Goal: Transaction & Acquisition: Purchase product/service

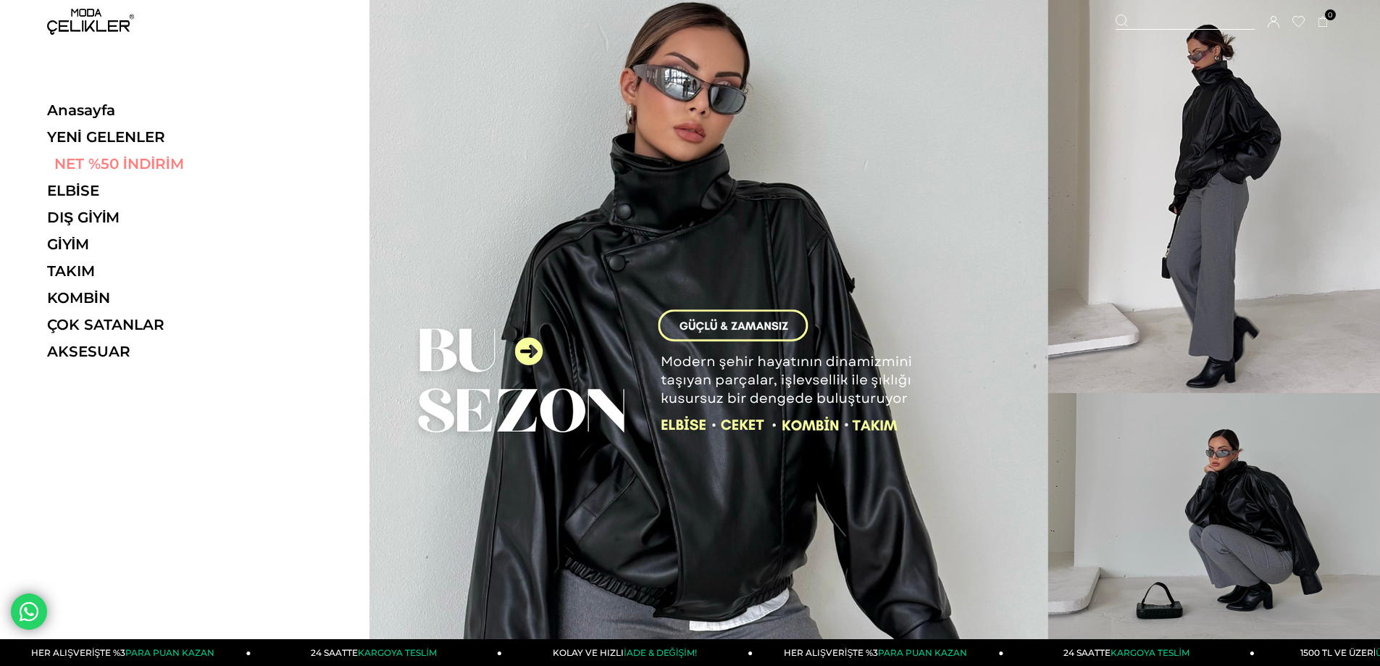
click at [128, 164] on link "NET %50 İNDİRİM" at bounding box center [146, 163] width 199 height 17
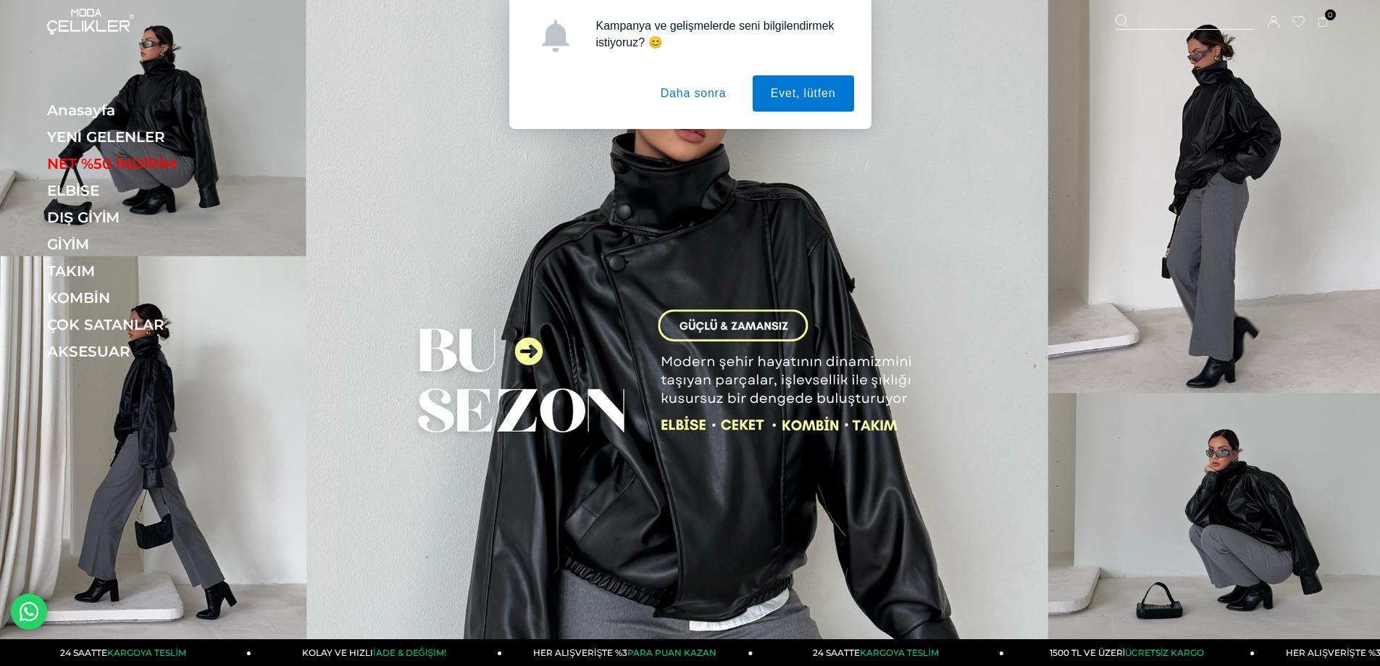
click at [707, 98] on button "Daha sonra" at bounding box center [694, 93] width 102 height 36
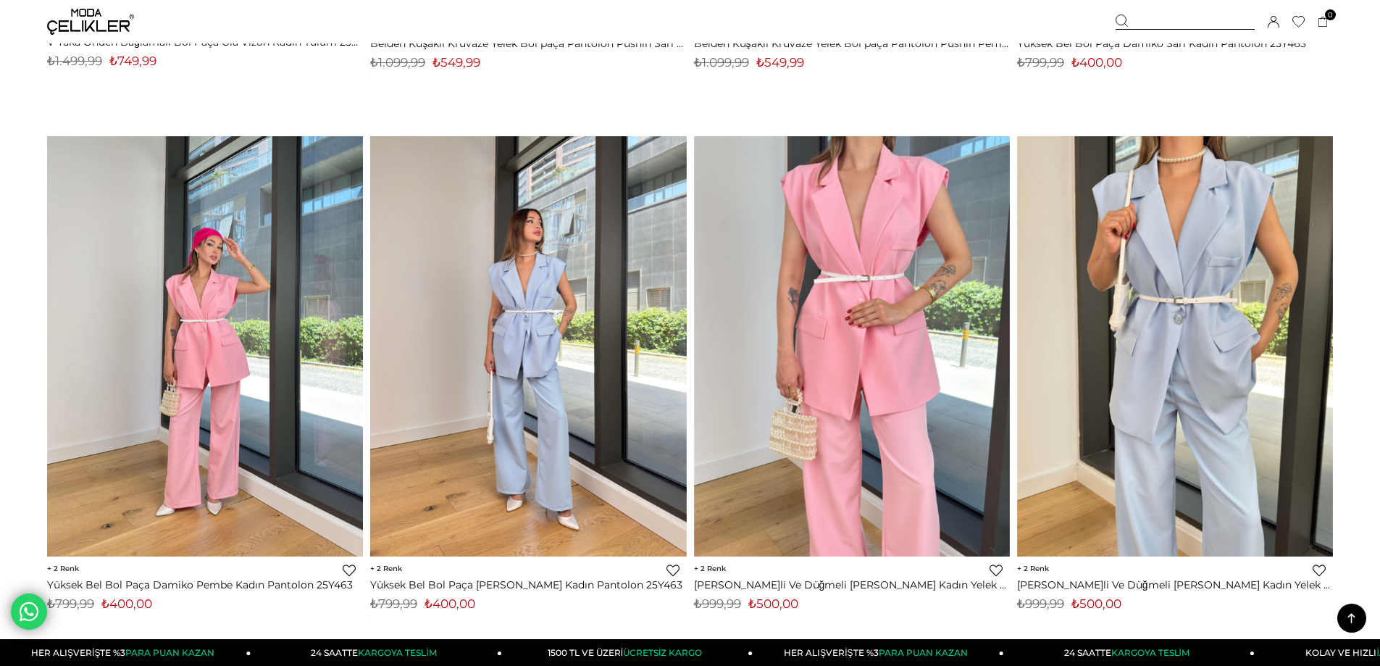
scroll to position [7752, 0]
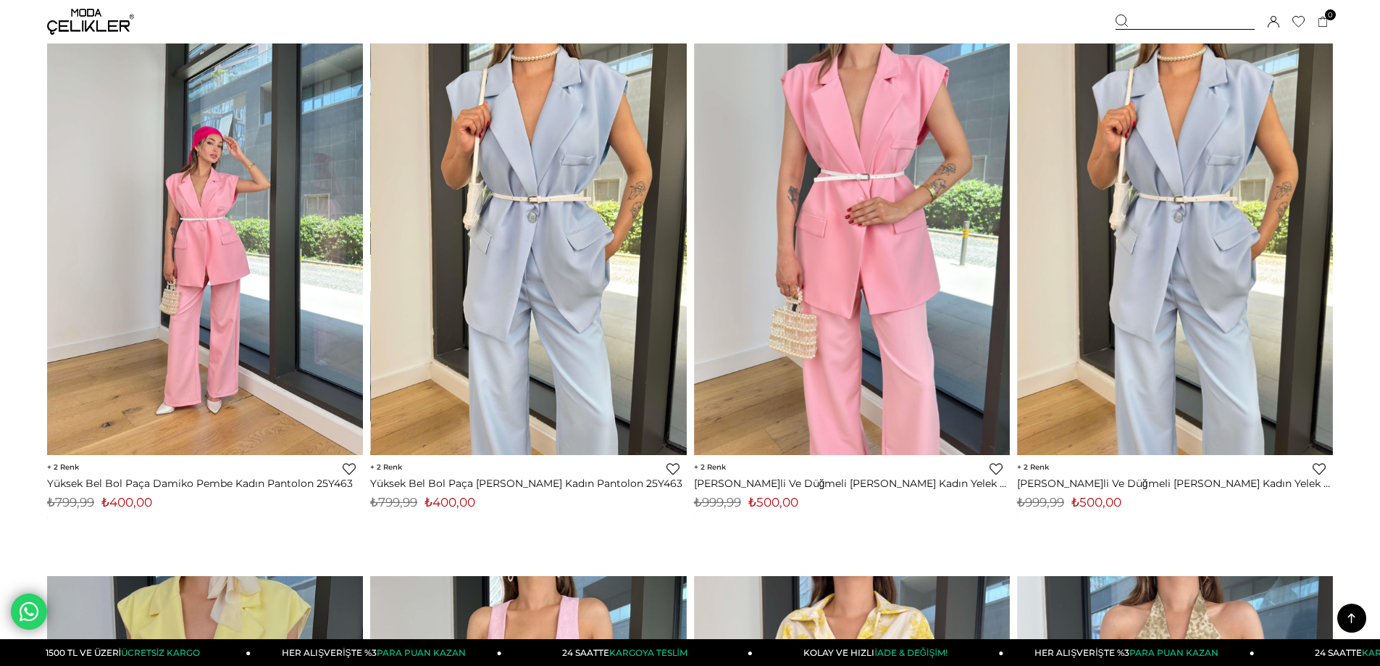
click at [553, 379] on img at bounding box center [529, 244] width 316 height 421
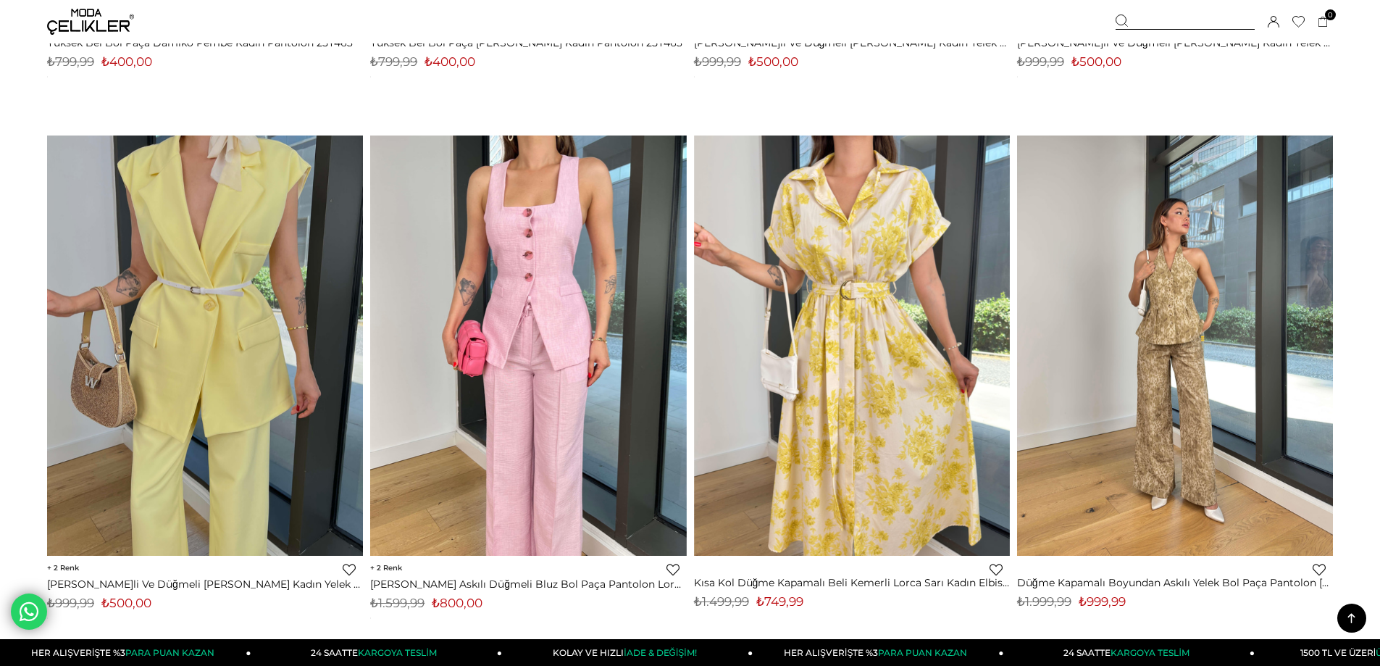
scroll to position [8221, 0]
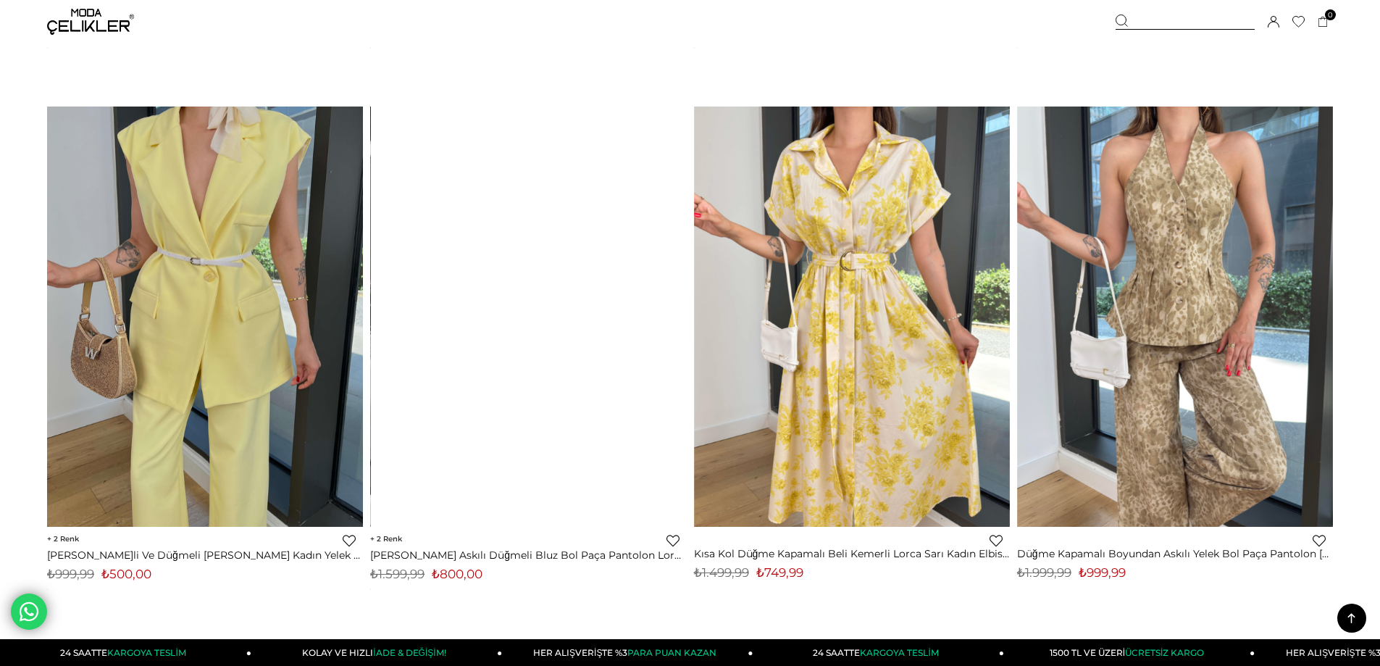
click at [545, 351] on div at bounding box center [528, 316] width 948 height 420
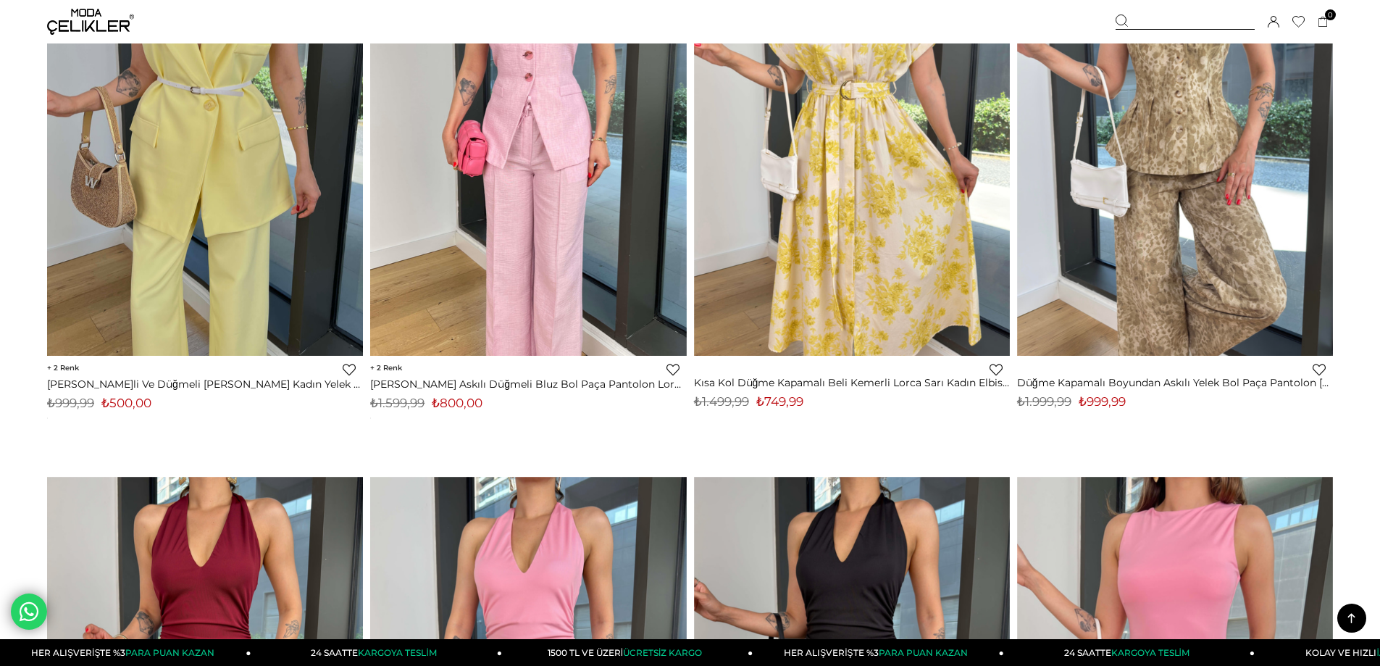
scroll to position [8366, 0]
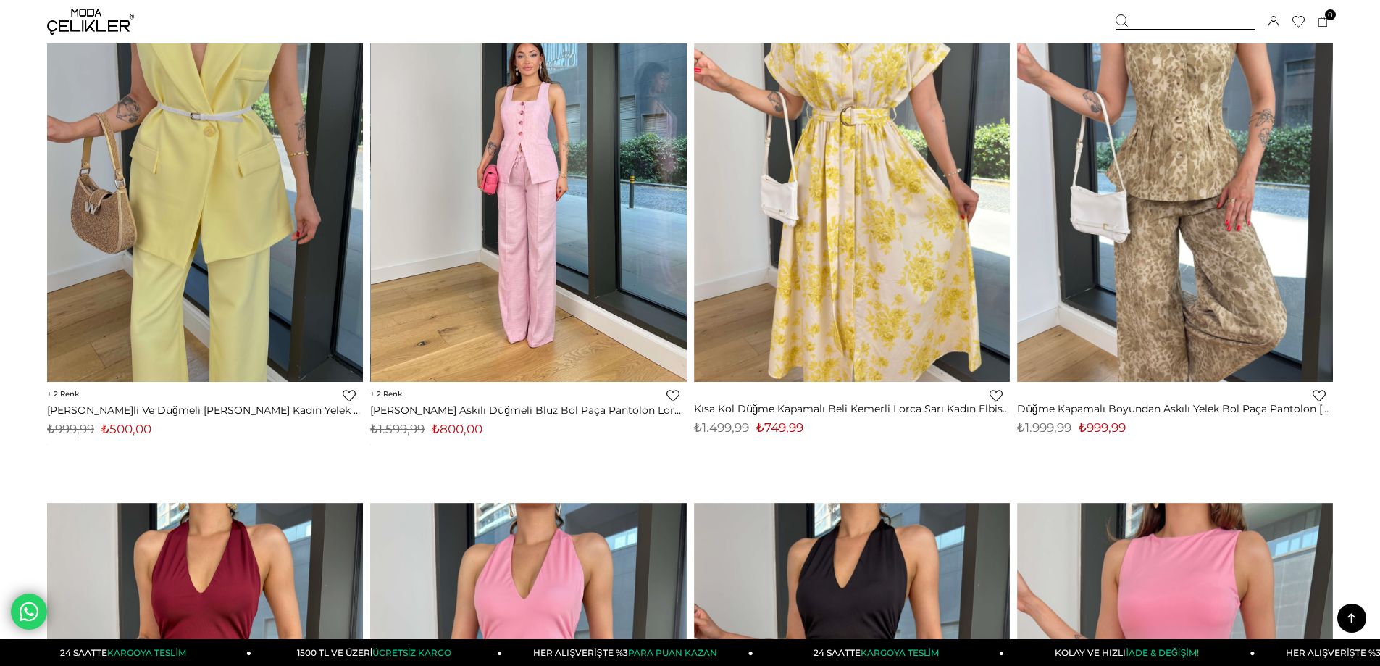
click at [527, 242] on img at bounding box center [529, 171] width 316 height 421
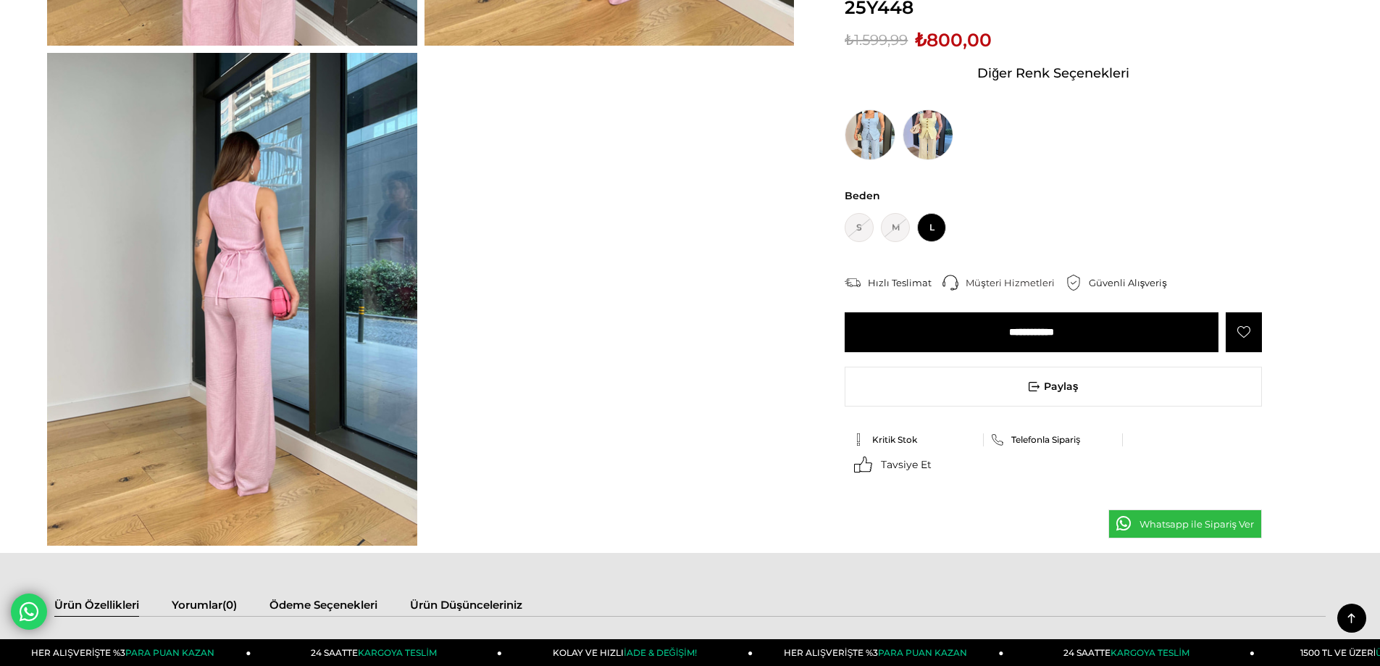
scroll to position [426, 0]
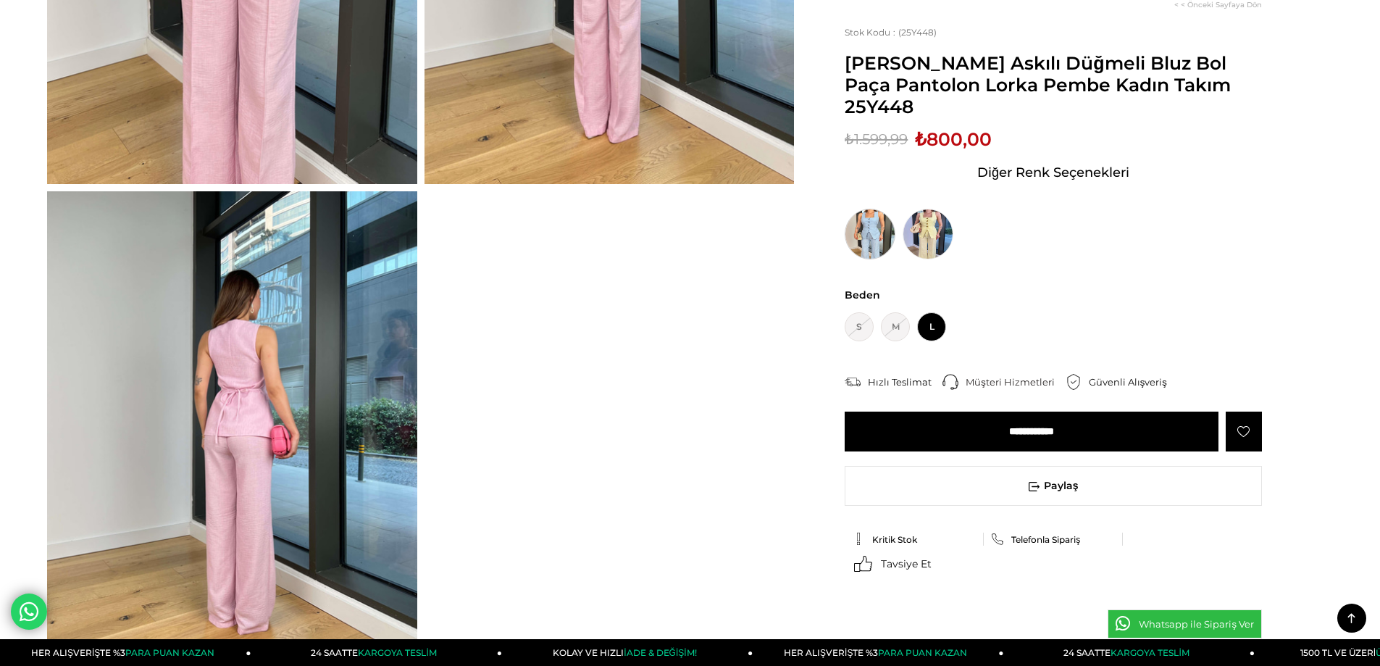
click at [872, 209] on img at bounding box center [870, 234] width 51 height 51
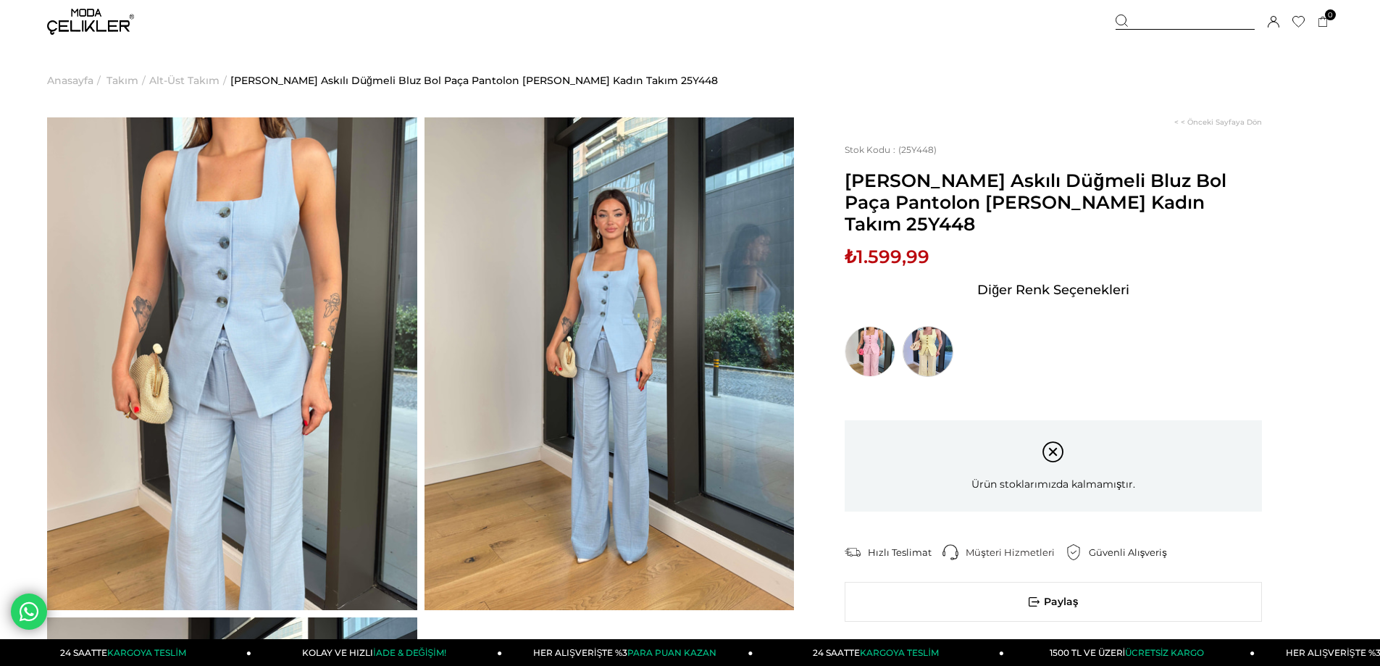
click at [925, 326] on img at bounding box center [928, 351] width 51 height 51
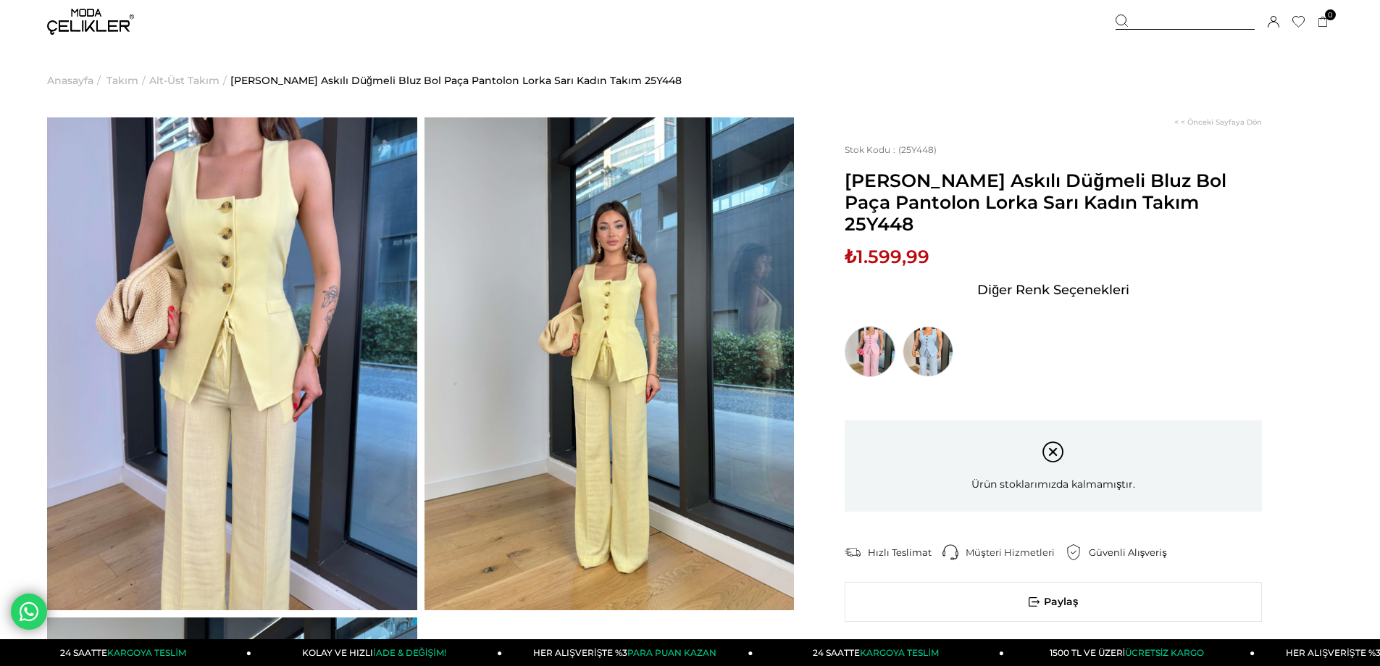
click at [874, 331] on img at bounding box center [870, 351] width 51 height 51
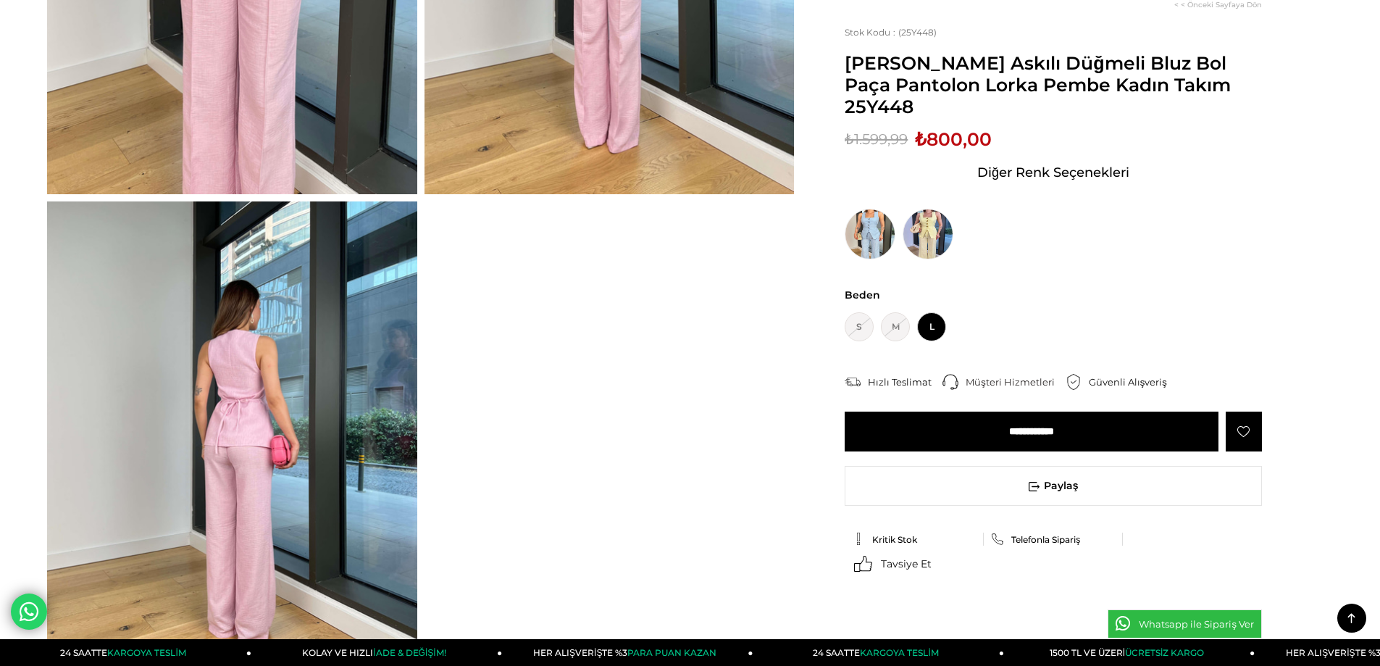
scroll to position [255, 0]
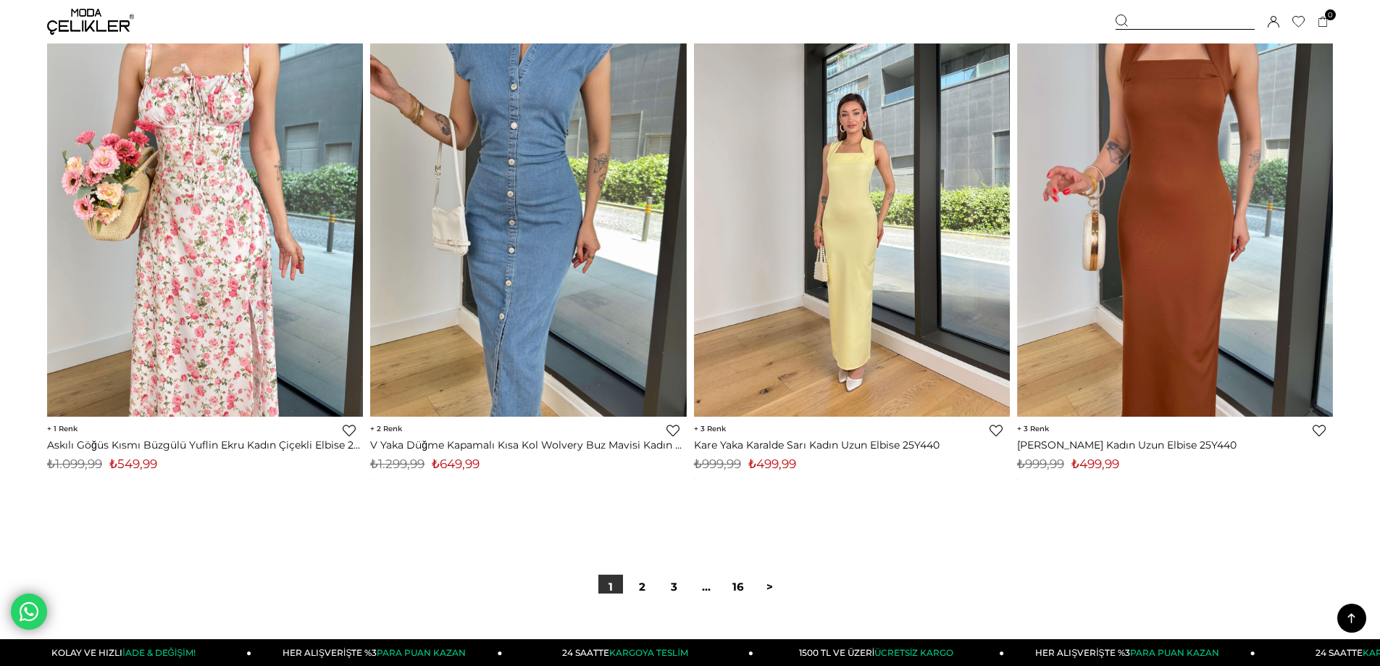
scroll to position [10791, 0]
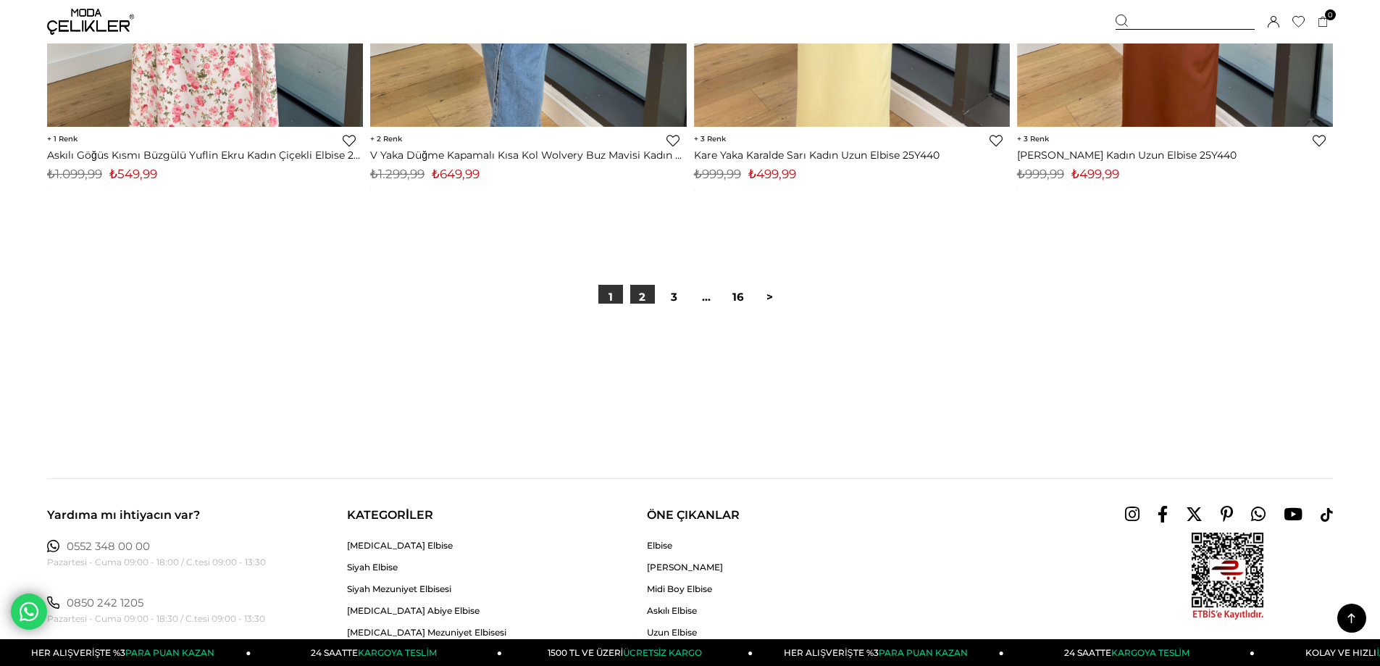
click at [640, 301] on link "2" at bounding box center [642, 297] width 25 height 25
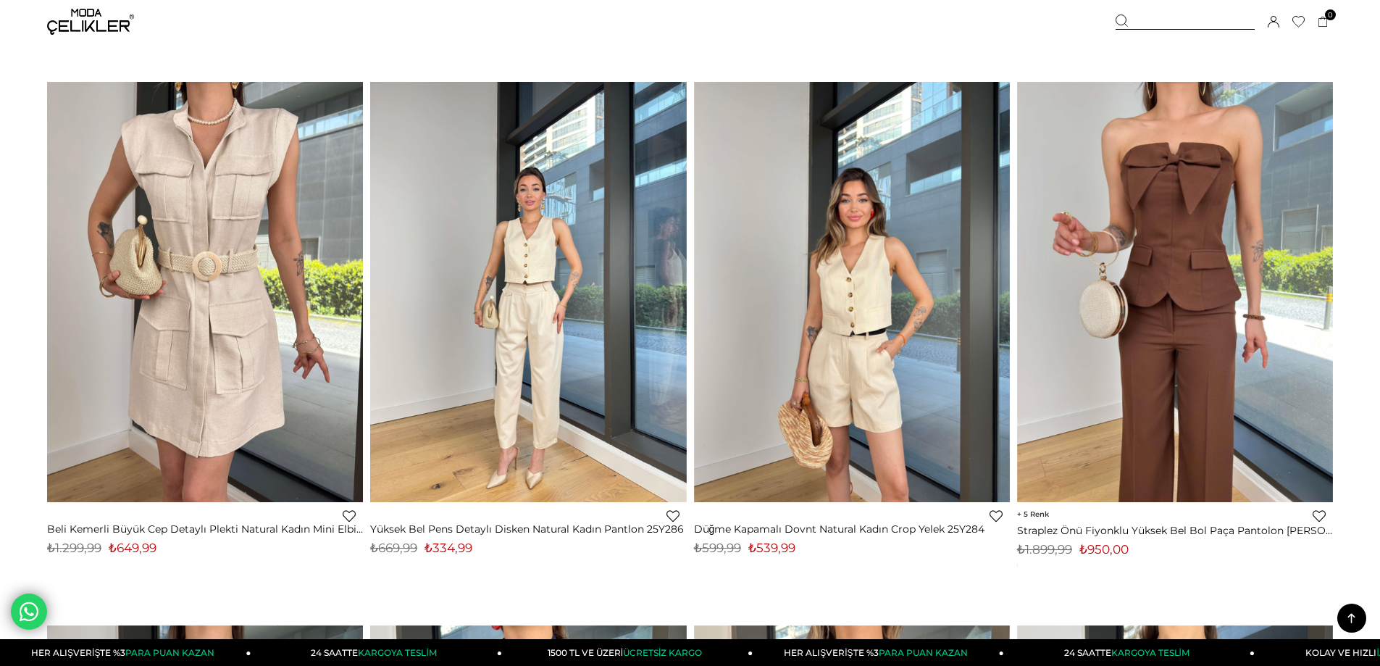
scroll to position [8259, 0]
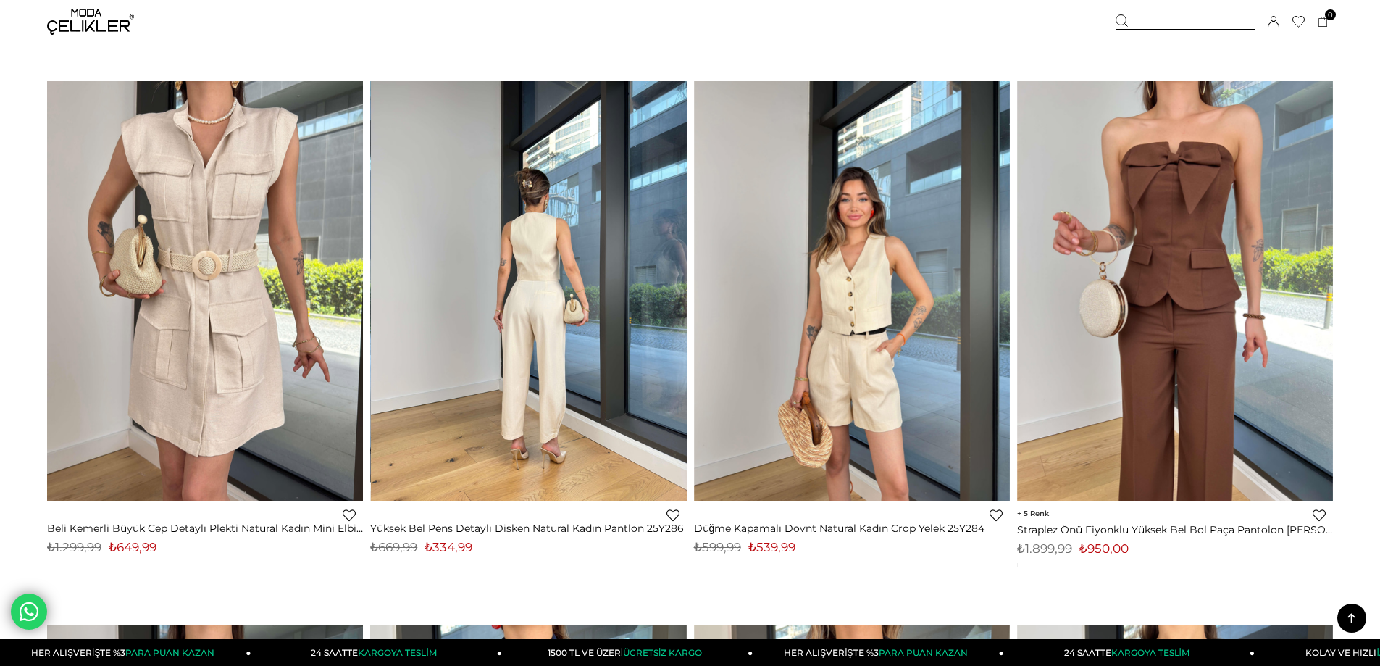
click at [579, 331] on img at bounding box center [529, 290] width 316 height 421
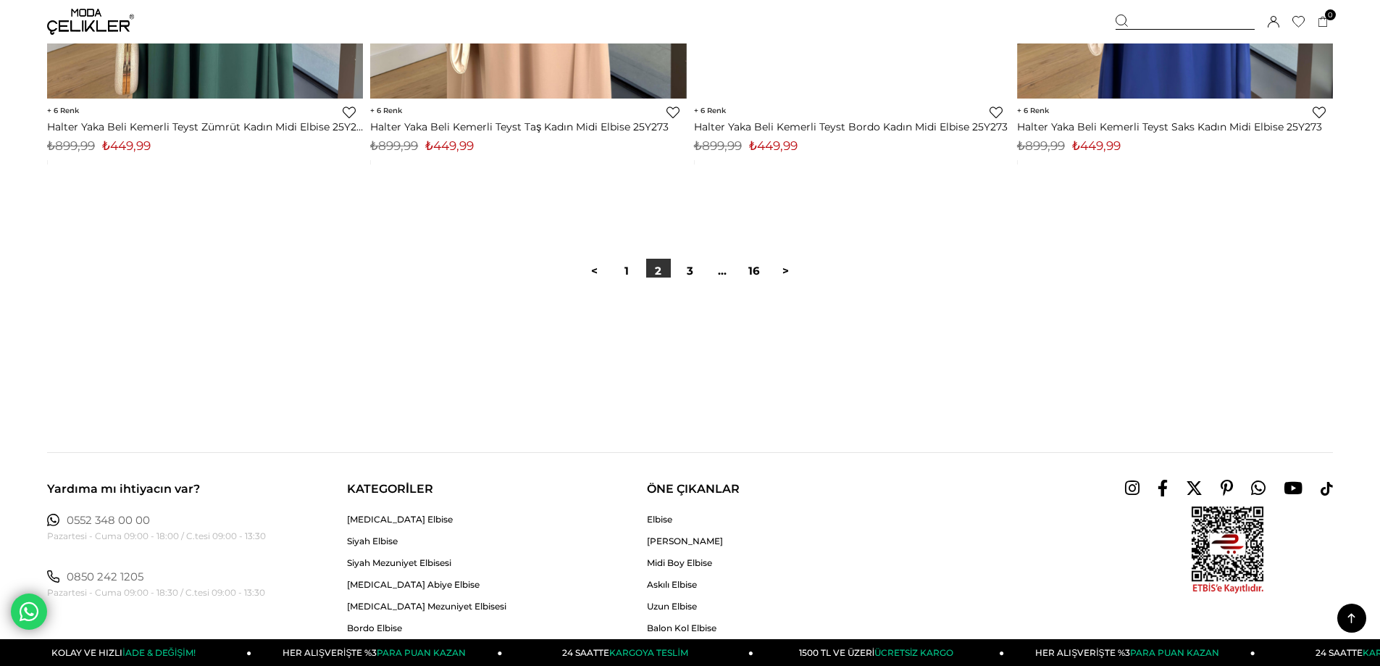
scroll to position [10875, 0]
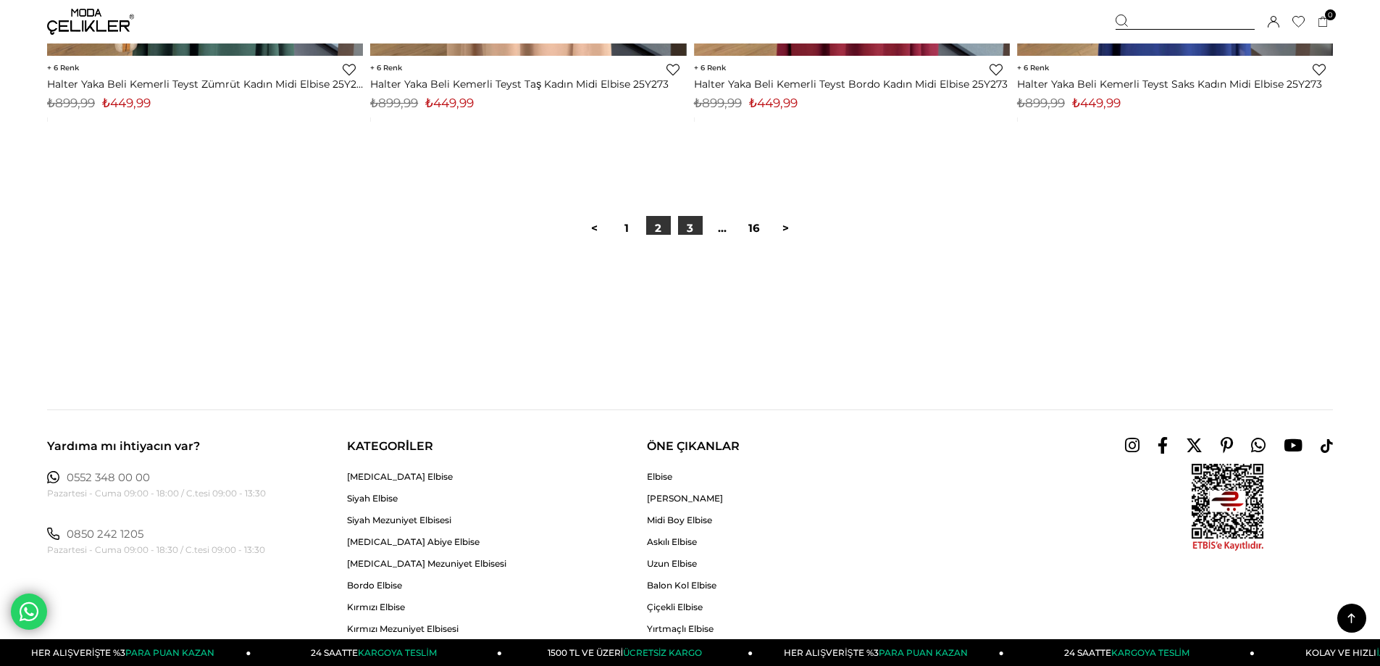
click at [693, 224] on link "3" at bounding box center [690, 228] width 25 height 25
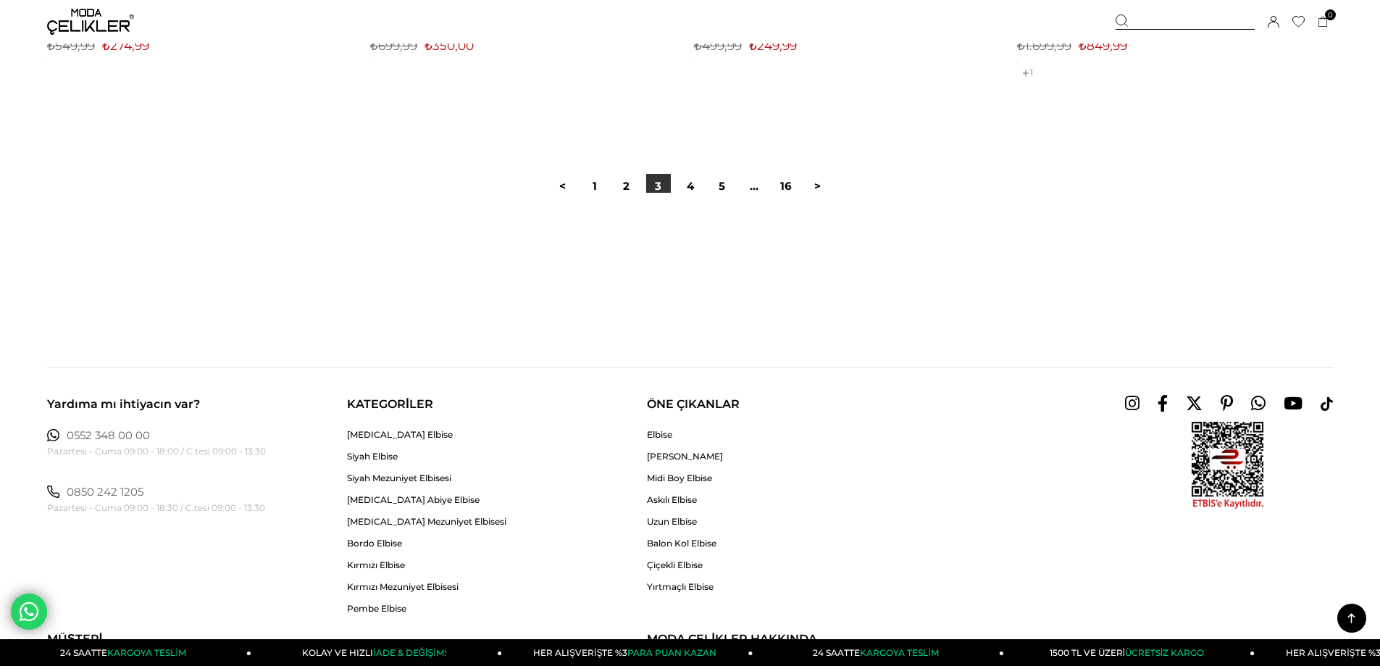
scroll to position [10722, 0]
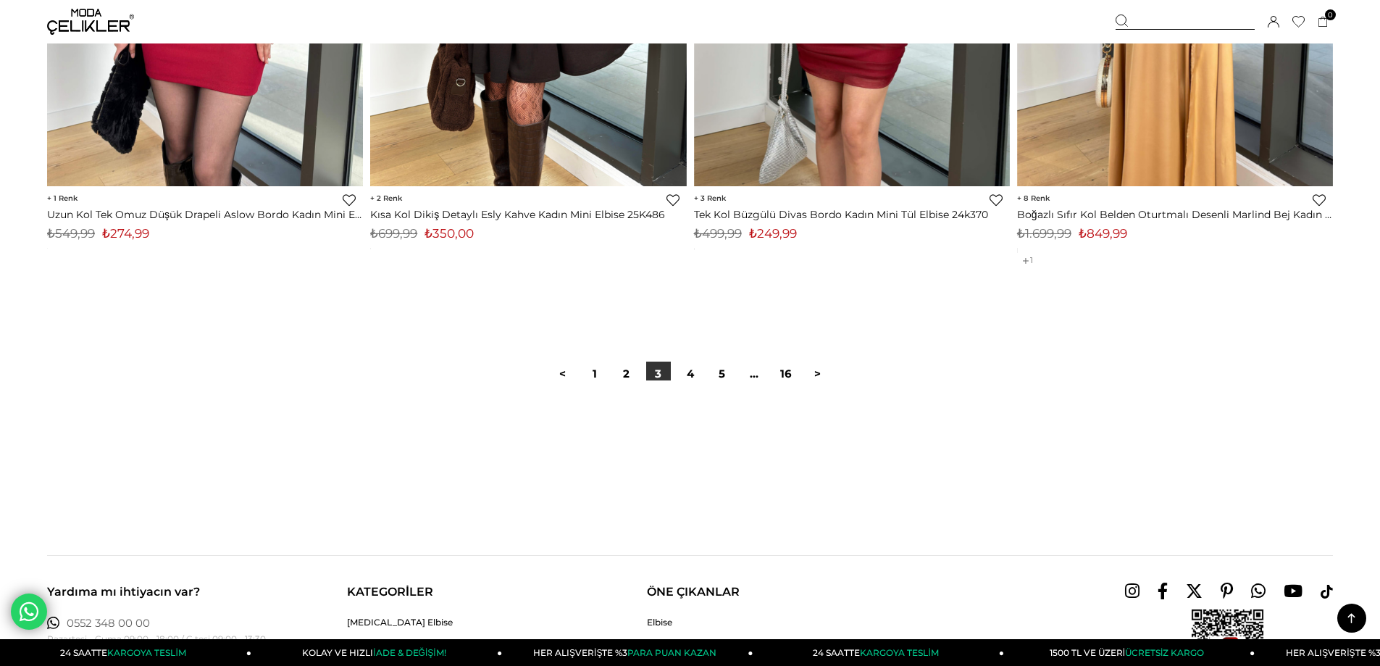
click at [697, 372] on link "4" at bounding box center [690, 373] width 25 height 25
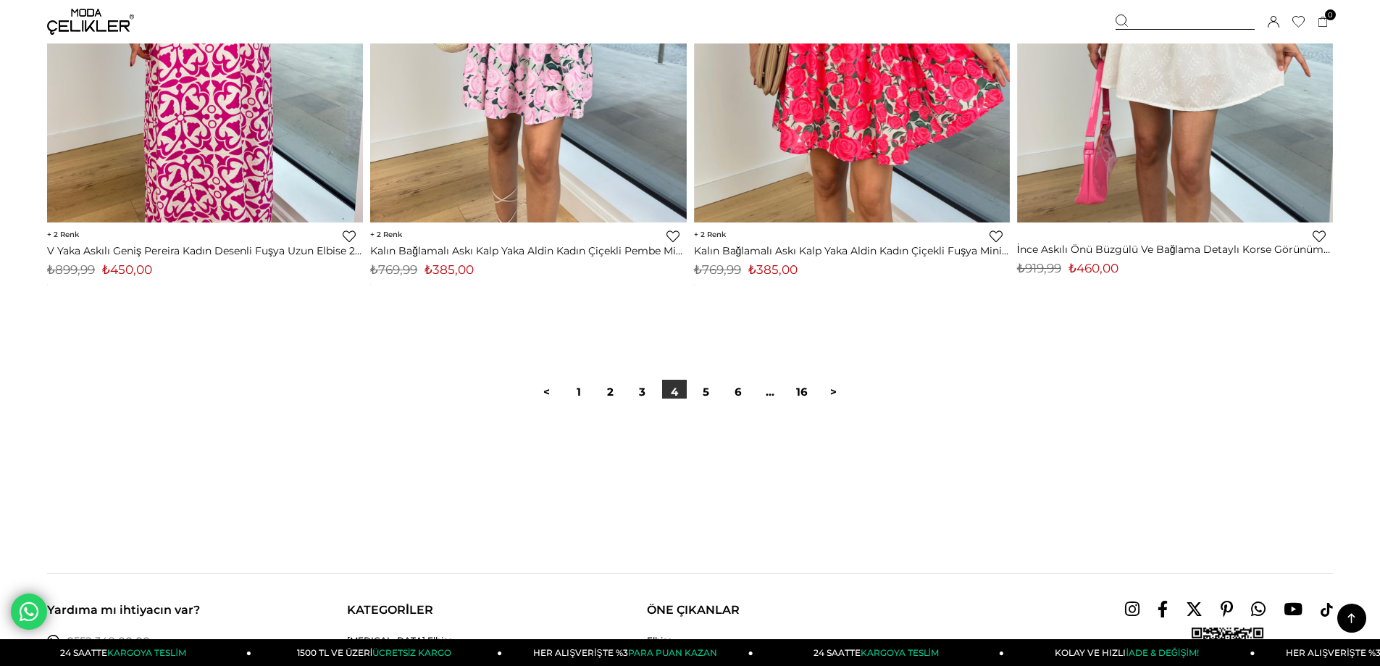
scroll to position [10867, 0]
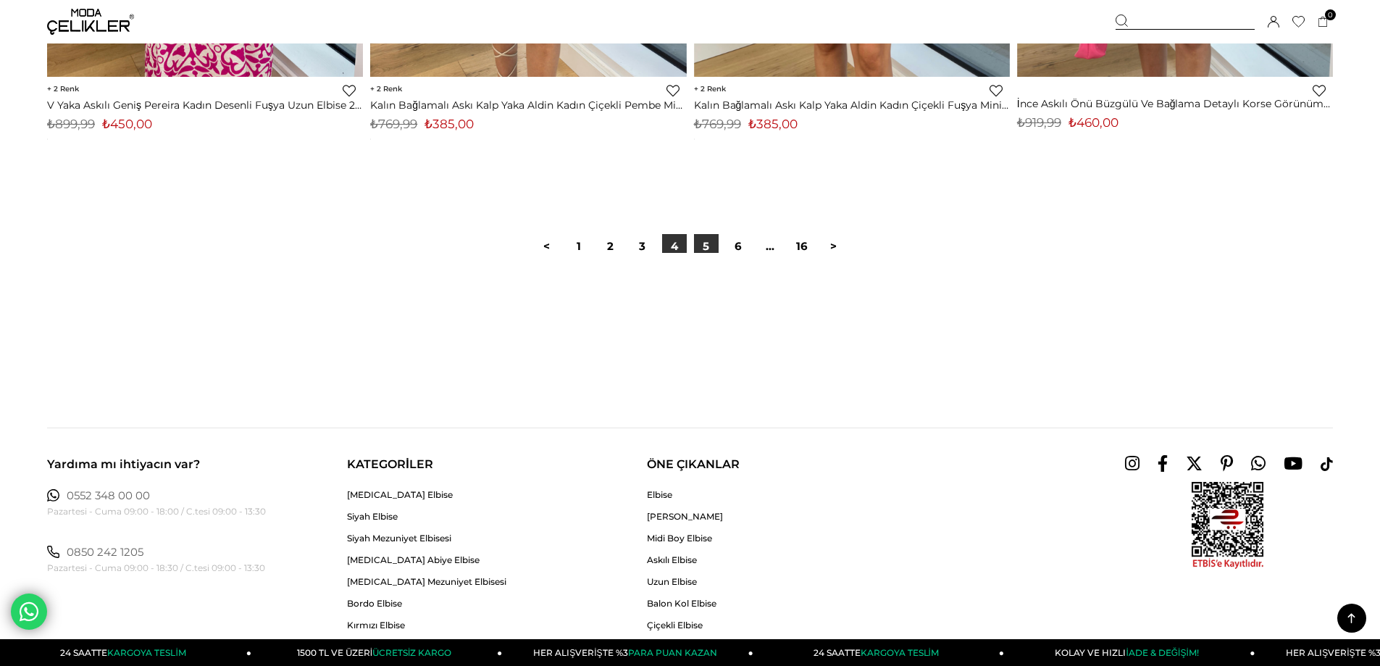
click at [710, 246] on link "5" at bounding box center [706, 246] width 25 height 25
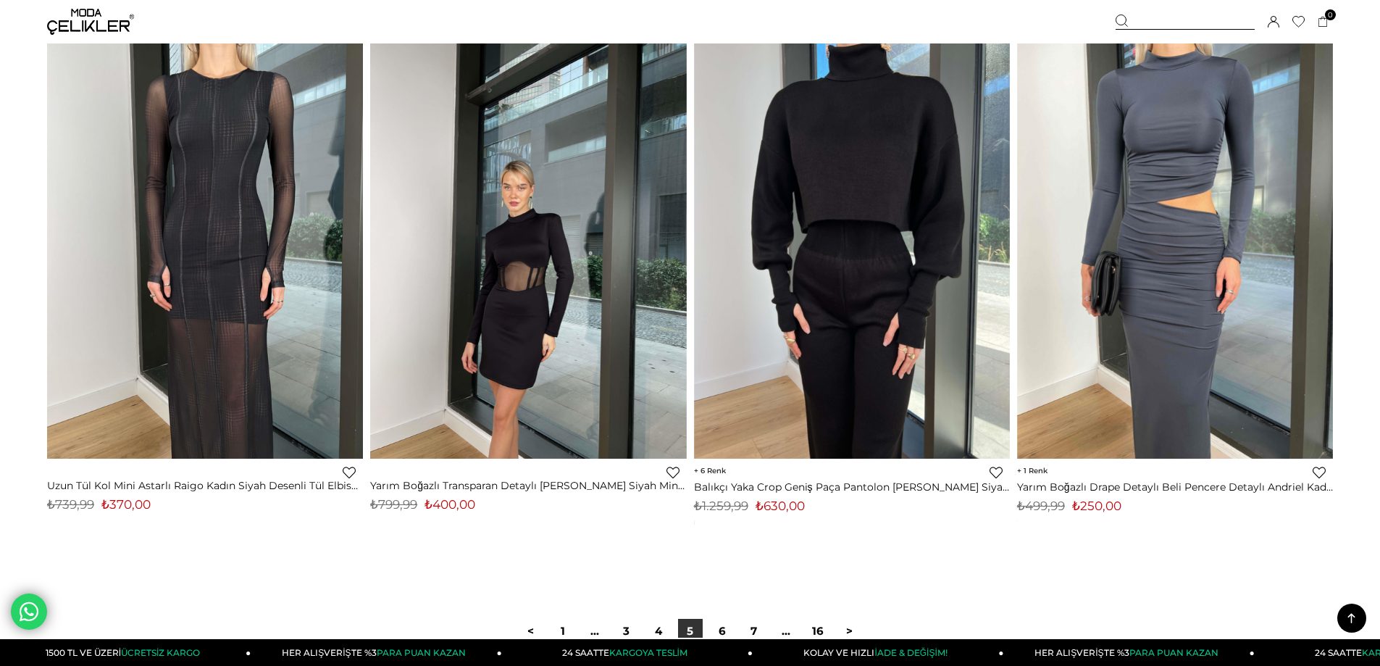
scroll to position [10867, 0]
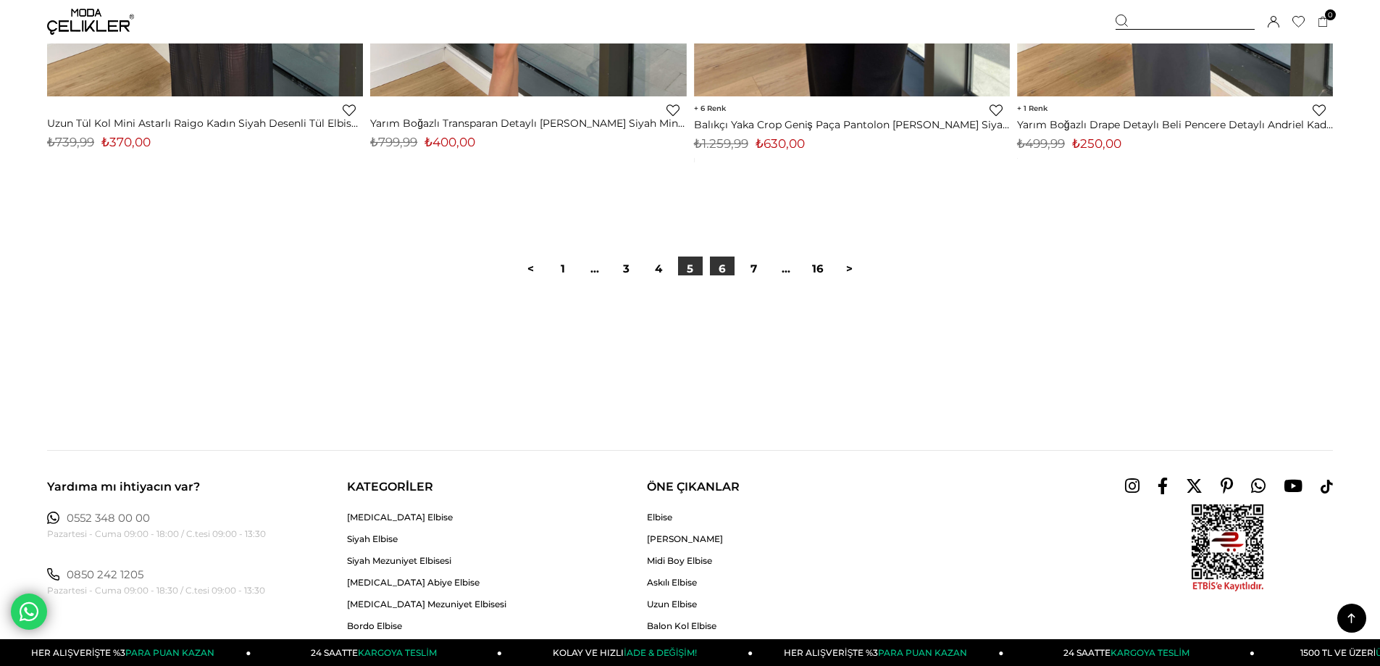
click at [724, 271] on link "6" at bounding box center [722, 268] width 25 height 25
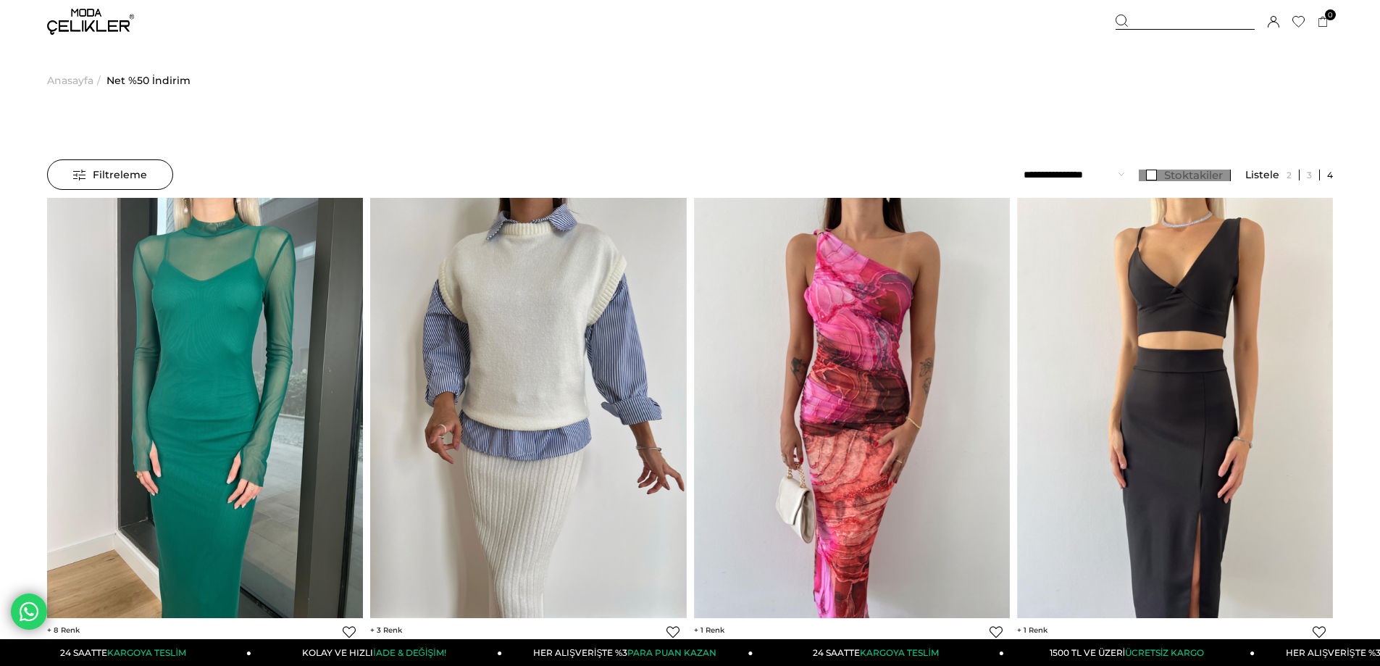
click at [1154, 175] on link "Stoktakiler" at bounding box center [1185, 176] width 92 height 12
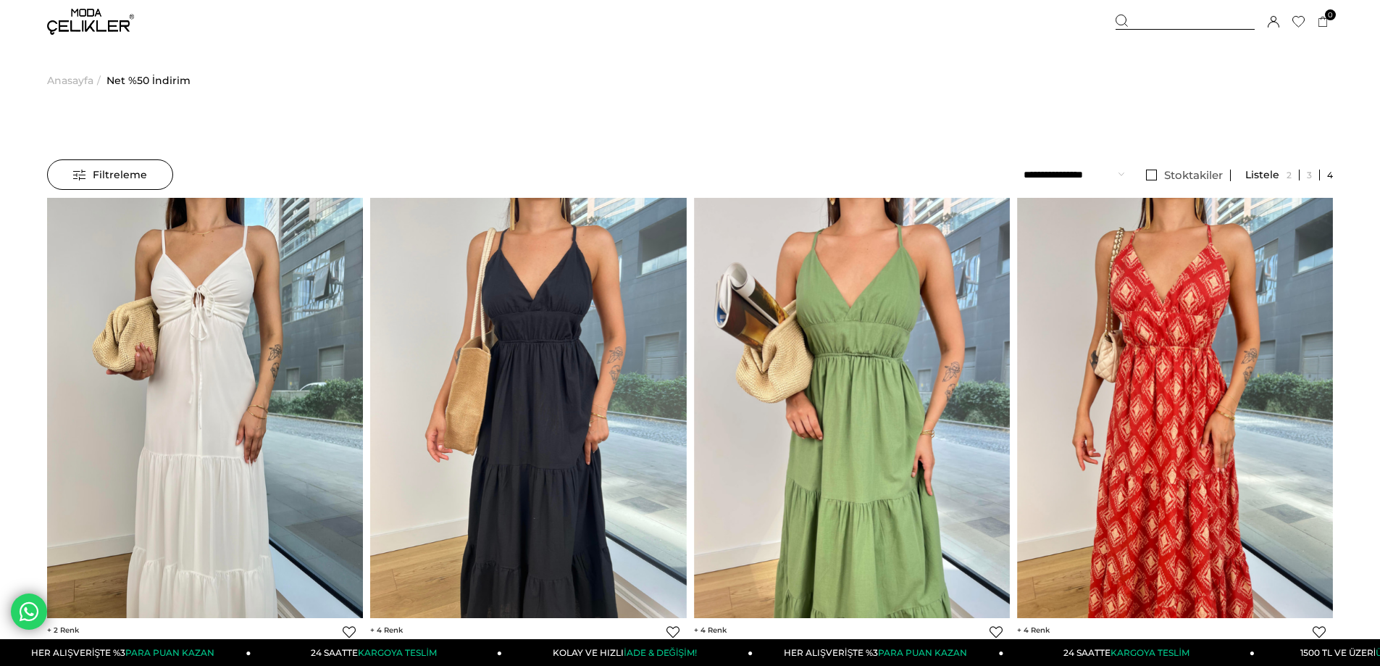
click at [85, 172] on span "Filtreleme" at bounding box center [110, 174] width 74 height 29
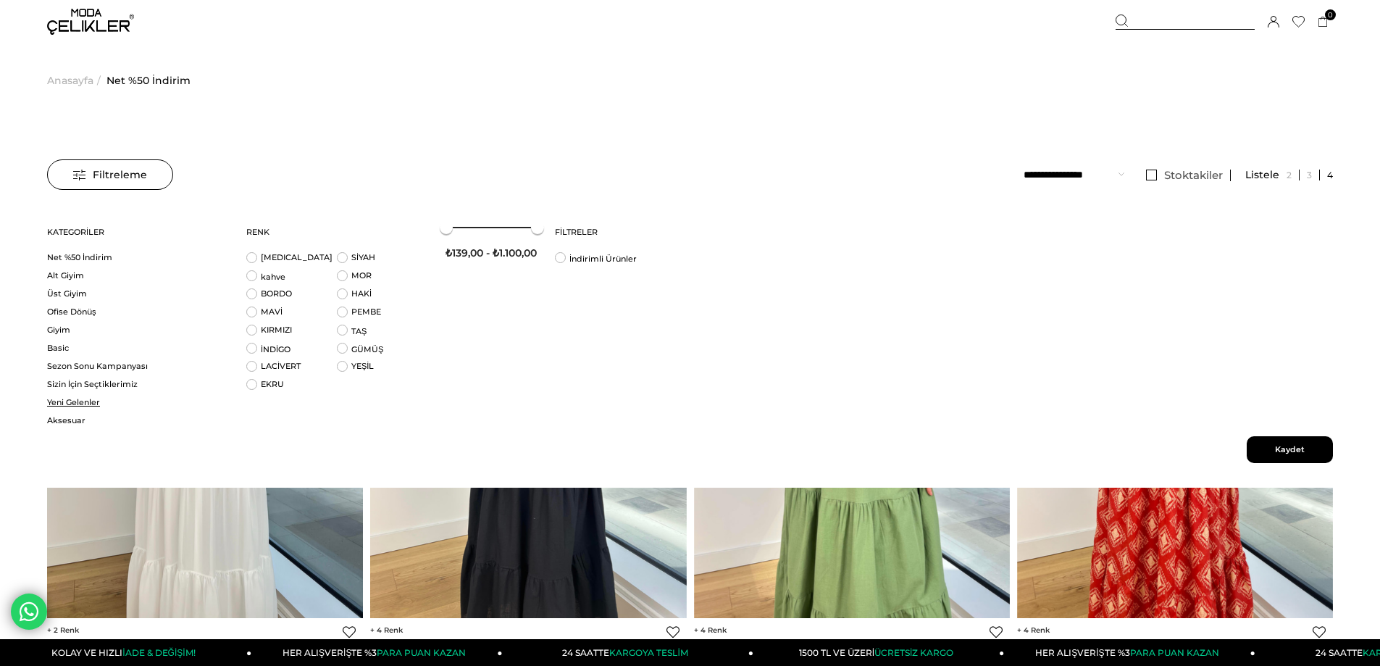
click at [58, 403] on link "Yeni Gelenler" at bounding box center [137, 402] width 181 height 11
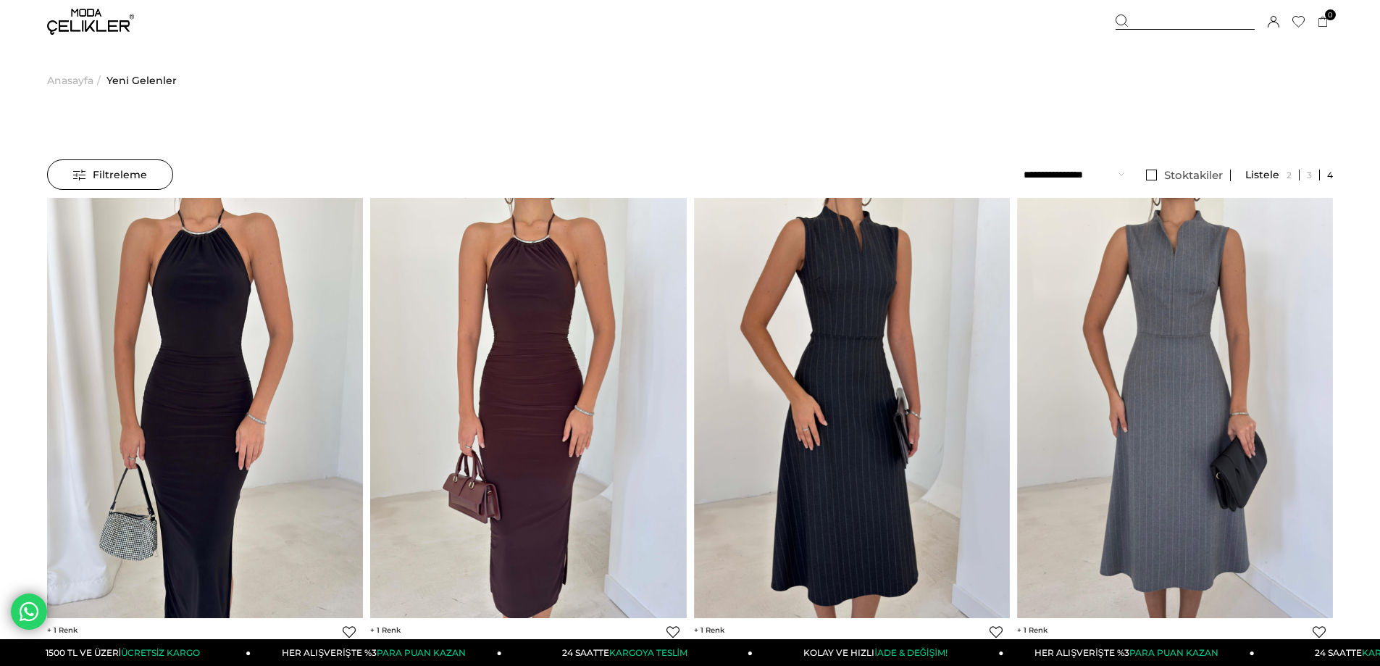
click at [150, 173] on div "Filtreleme" at bounding box center [110, 174] width 126 height 30
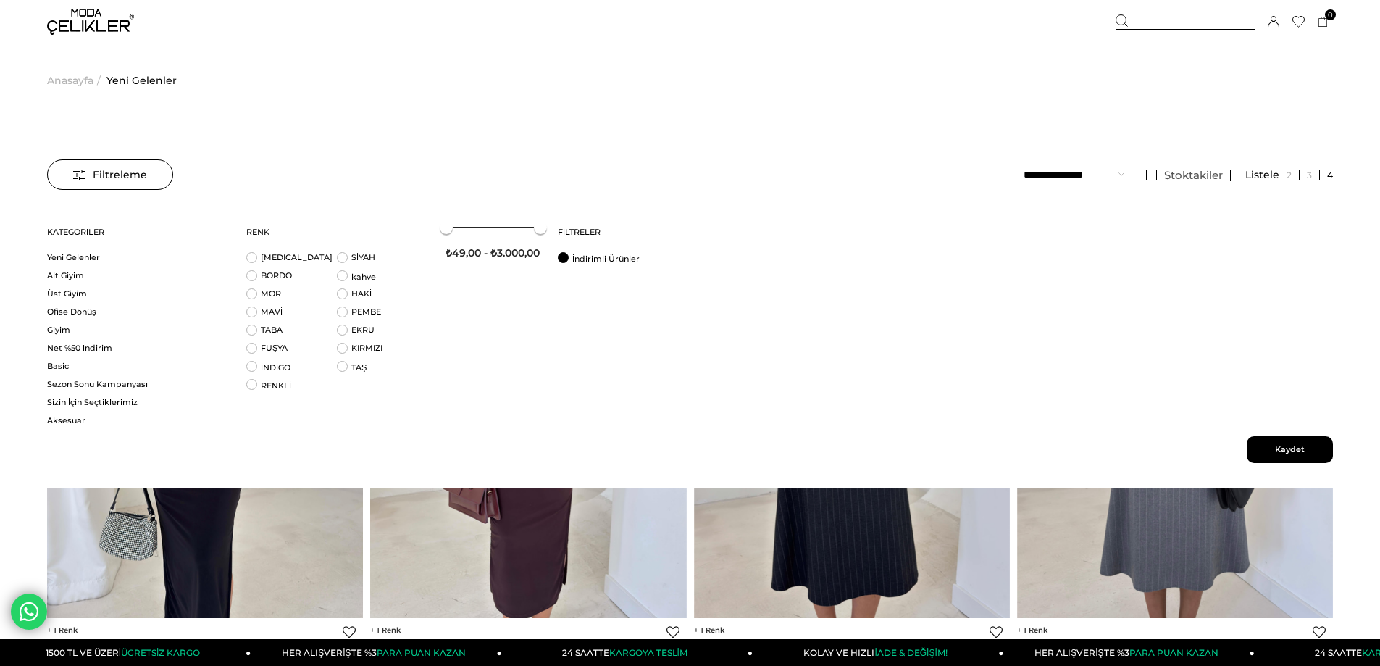
click at [564, 257] on li "İndirimli Ürünler" at bounding box center [603, 261] width 91 height 18
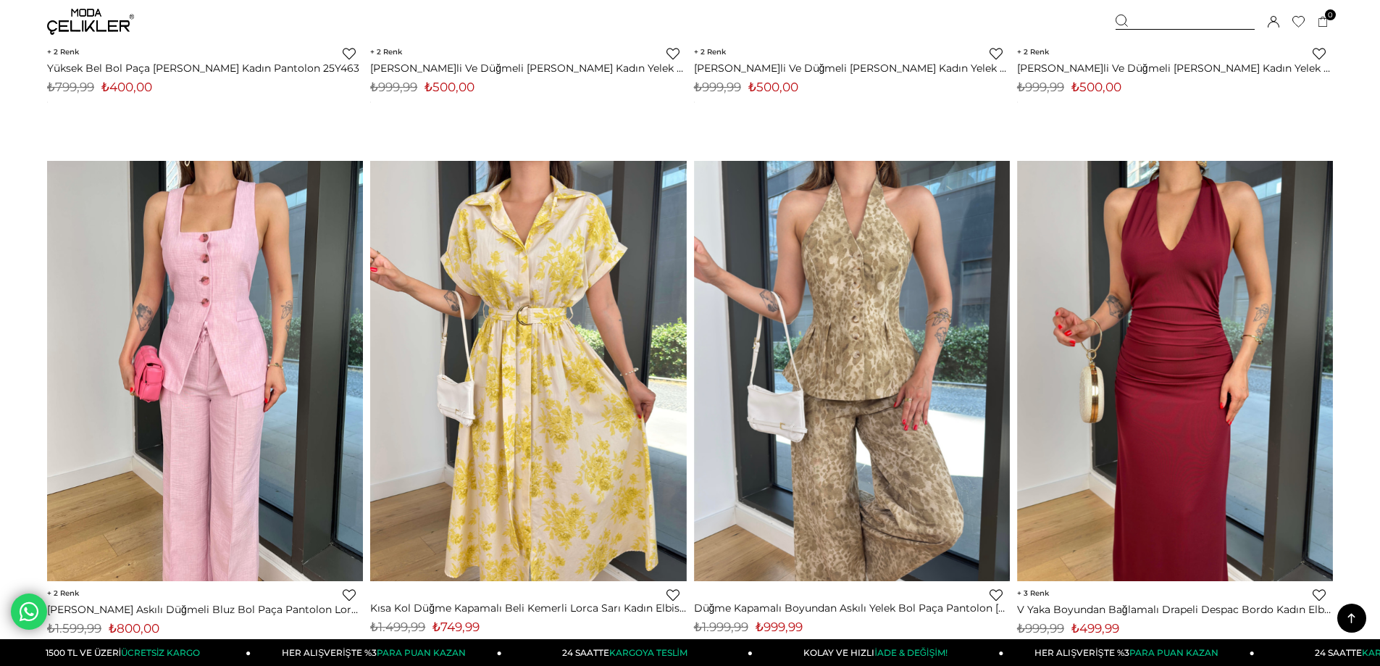
scroll to position [8186, 0]
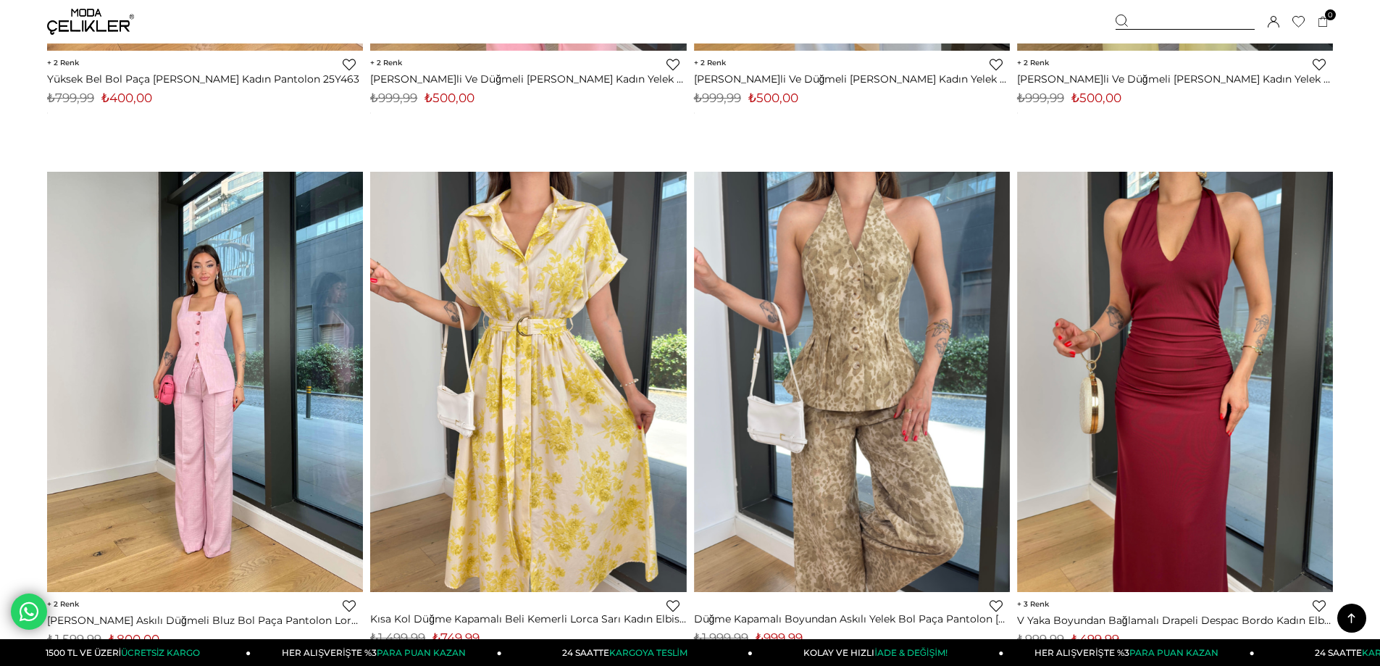
drag, startPoint x: 225, startPoint y: 239, endPoint x: 283, endPoint y: 228, distance: 59.7
click at [225, 238] on img at bounding box center [205, 381] width 316 height 421
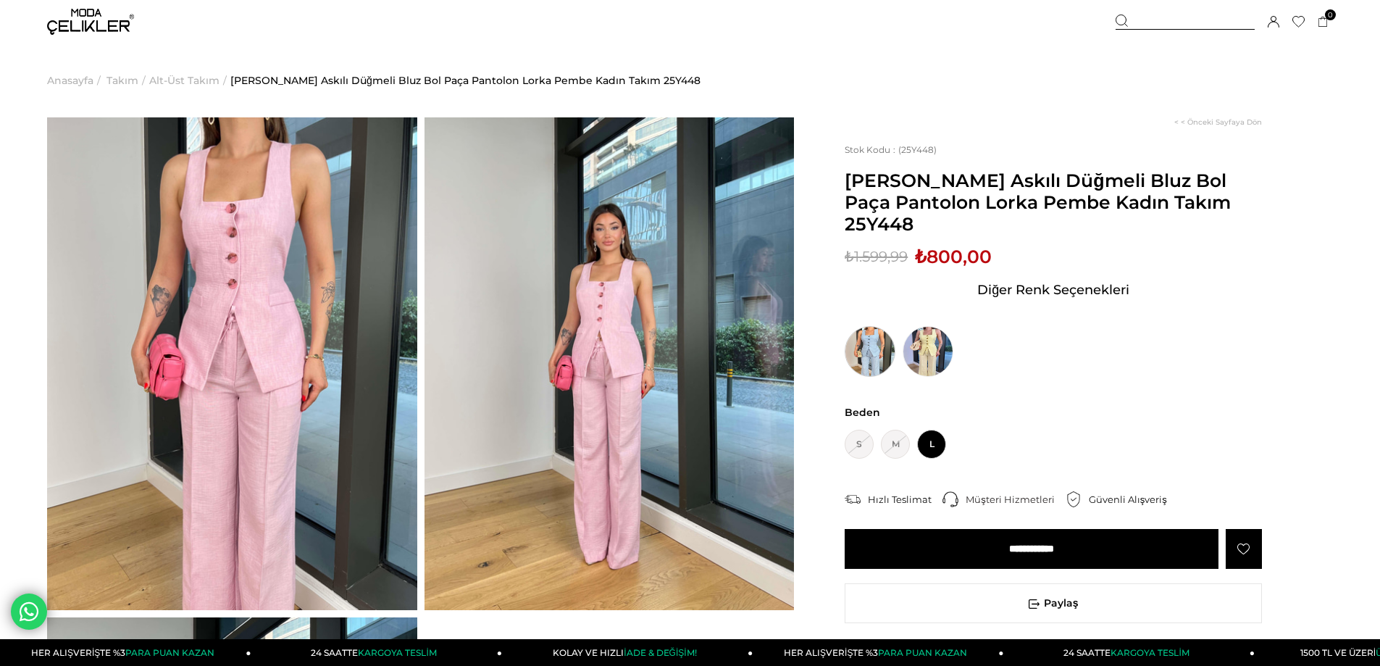
click at [871, 326] on img at bounding box center [870, 351] width 51 height 51
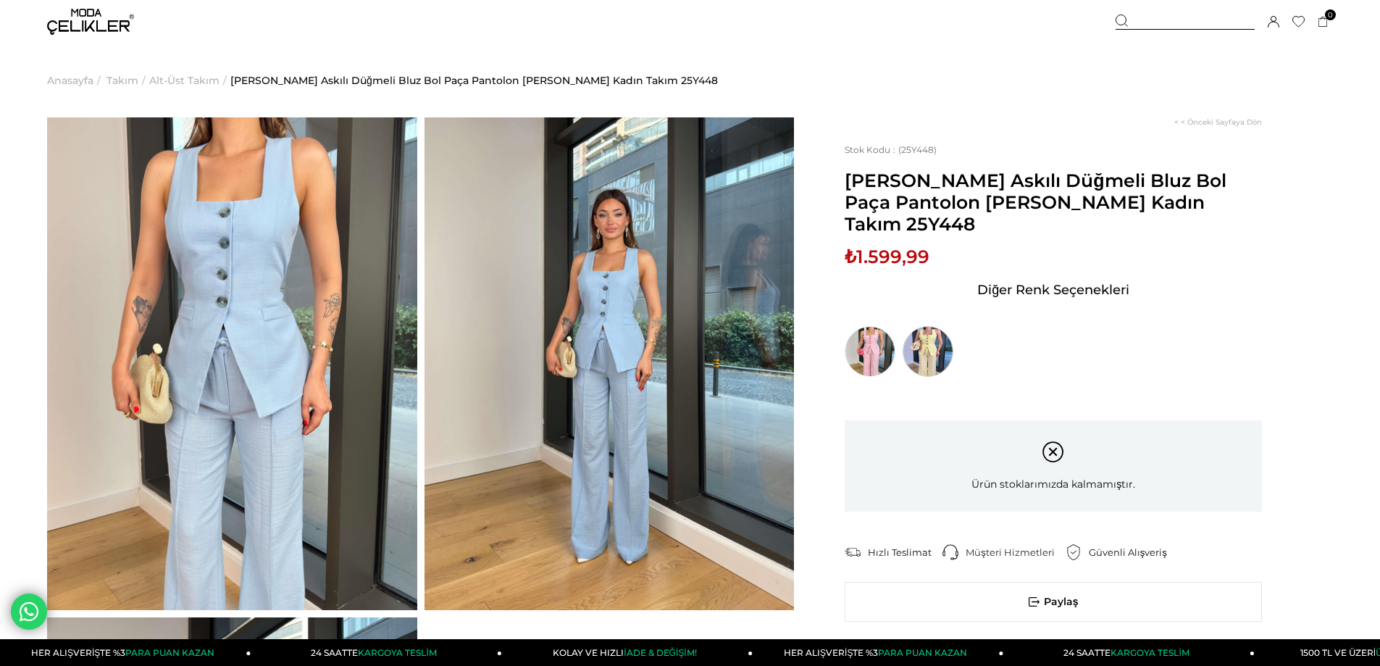
click at [929, 326] on img at bounding box center [928, 351] width 51 height 51
